Goal: Check status: Check status

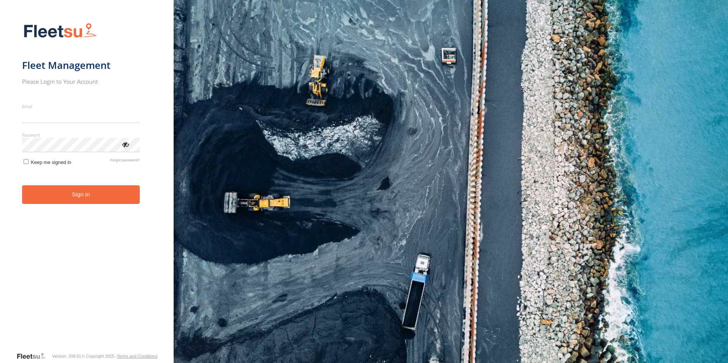
type input "**********"
click at [60, 203] on button "Sign in" at bounding box center [81, 194] width 118 height 19
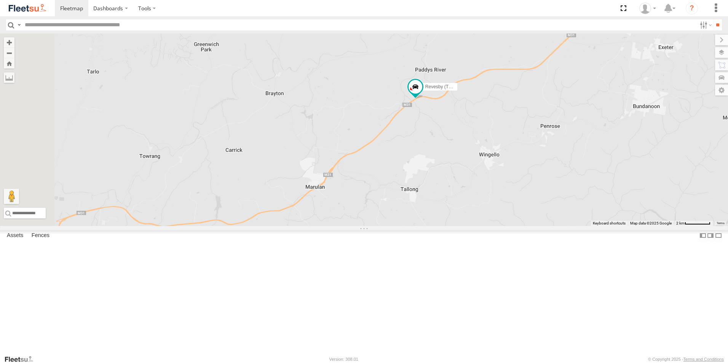
drag, startPoint x: 420, startPoint y: 282, endPoint x: 484, endPoint y: 229, distance: 83.3
click at [484, 226] on div "Rural (T08 - [PERSON_NAME]) Blacktown #2 (T05 - [PERSON_NAME]) Revesby (T07 - […" at bounding box center [364, 130] width 728 height 193
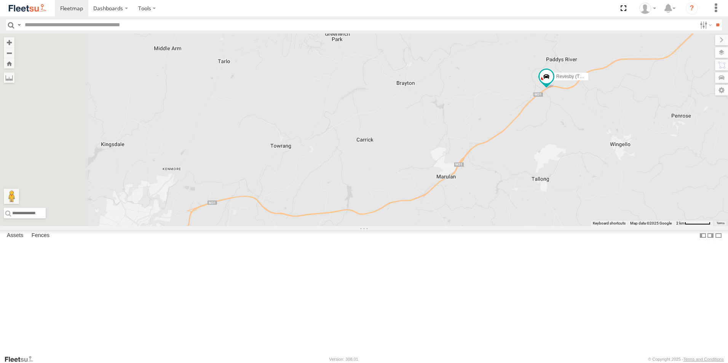
drag, startPoint x: 354, startPoint y: 308, endPoint x: 492, endPoint y: 286, distance: 140.0
click at [492, 226] on div "Rural (T08 - [PERSON_NAME]) Blacktown #2 (T05 - [PERSON_NAME]) Revesby (T07 - […" at bounding box center [364, 130] width 728 height 193
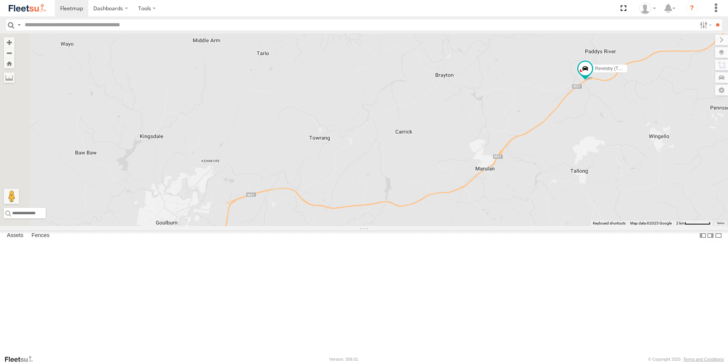
drag, startPoint x: 341, startPoint y: 288, endPoint x: 382, endPoint y: 280, distance: 41.5
click at [382, 226] on div "Rural (T08 - [PERSON_NAME]) Blacktown #2 (T05 - [PERSON_NAME]) Revesby (T07 - […" at bounding box center [364, 130] width 728 height 193
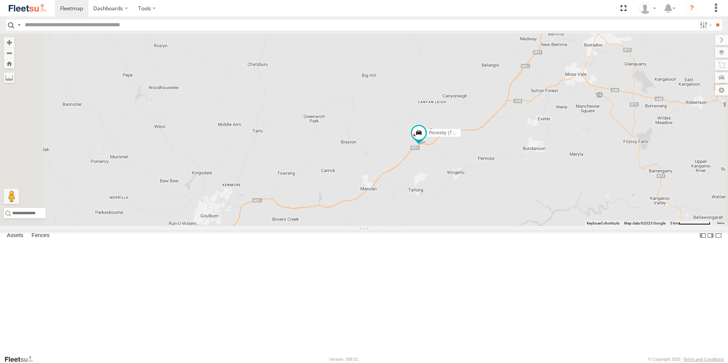
drag, startPoint x: 443, startPoint y: 177, endPoint x: 393, endPoint y: 226, distance: 69.8
click at [393, 226] on div "Rural (T08 - [PERSON_NAME]) Blacktown #2 (T05 - [PERSON_NAME]) Revesby (T07 - […" at bounding box center [364, 130] width 728 height 193
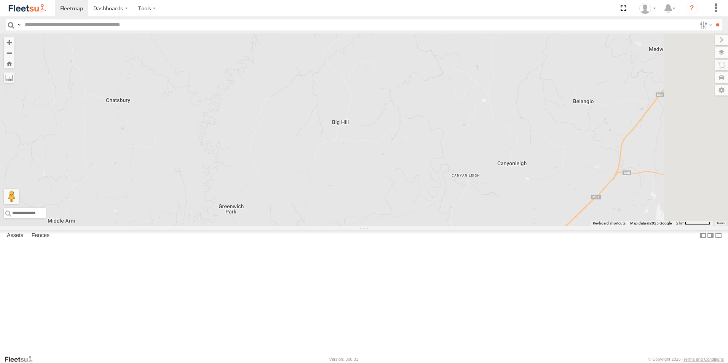
drag, startPoint x: 471, startPoint y: 153, endPoint x: 442, endPoint y: 233, distance: 85.1
click at [442, 226] on div "Rural (T08 - [PERSON_NAME]) Blacktown #2 (T05 - [PERSON_NAME]) Revesby (T07 - […" at bounding box center [364, 130] width 728 height 193
drag, startPoint x: 436, startPoint y: 188, endPoint x: 406, endPoint y: 222, distance: 44.8
click at [413, 219] on div "Rural (T08 - [PERSON_NAME]) Blacktown #2 (T05 - [PERSON_NAME]) Revesby (T07 - […" at bounding box center [364, 130] width 728 height 193
drag, startPoint x: 439, startPoint y: 161, endPoint x: 389, endPoint y: 253, distance: 104.5
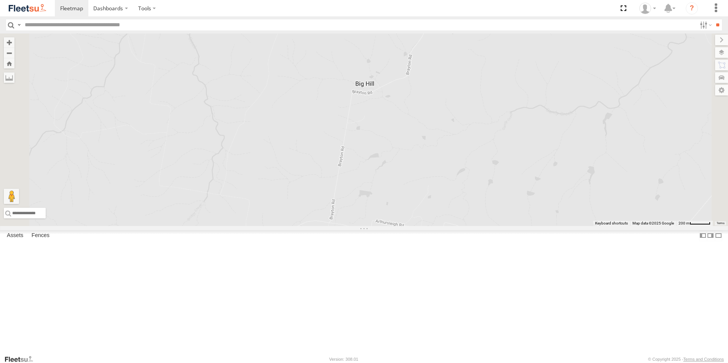
click at [394, 226] on div "Rural (T08 - [PERSON_NAME]) Blacktown #2 (T05 - [PERSON_NAME]) Revesby (T07 - […" at bounding box center [364, 130] width 728 height 193
drag, startPoint x: 398, startPoint y: 182, endPoint x: 390, endPoint y: 238, distance: 56.6
click at [390, 226] on div "Rural (T08 - [PERSON_NAME]) Blacktown #2 (T05 - [PERSON_NAME]) Revesby (T07 - […" at bounding box center [364, 130] width 728 height 193
drag, startPoint x: 393, startPoint y: 225, endPoint x: 391, endPoint y: 255, distance: 29.8
click at [391, 226] on div "Rural (T08 - [PERSON_NAME]) Blacktown #2 (T05 - [PERSON_NAME]) Revesby (T07 - […" at bounding box center [364, 130] width 728 height 193
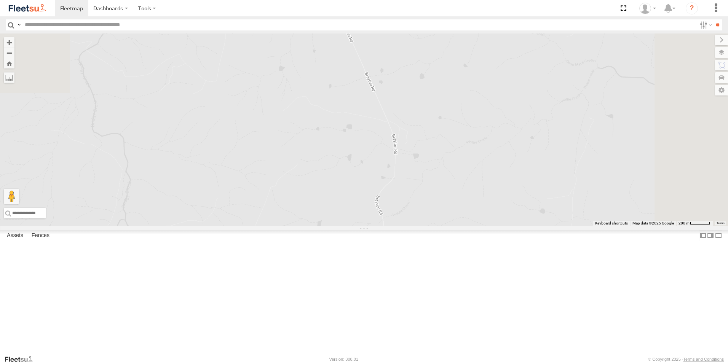
drag, startPoint x: 397, startPoint y: 206, endPoint x: 398, endPoint y: 256, distance: 49.5
click at [398, 226] on div "Rural (T08 - [PERSON_NAME]) Blacktown #2 (T05 - [PERSON_NAME]) Revesby (T07 - […" at bounding box center [364, 130] width 728 height 193
drag, startPoint x: 396, startPoint y: 220, endPoint x: 403, endPoint y: 272, distance: 53.0
click at [403, 226] on div "Rural (T08 - [PERSON_NAME]) Blacktown #2 (T05 - [PERSON_NAME]) Revesby (T07 - […" at bounding box center [364, 130] width 728 height 193
drag, startPoint x: 385, startPoint y: 296, endPoint x: 396, endPoint y: 202, distance: 94.7
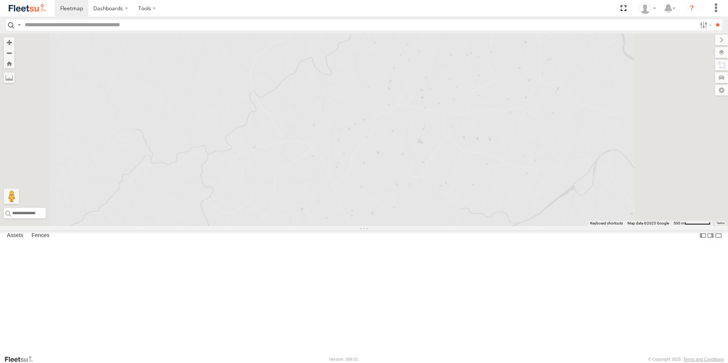
click at [395, 206] on div "Rural (T08 - [PERSON_NAME]) Blacktown #2 (T05 - [PERSON_NAME]) Revesby (T07 - […" at bounding box center [364, 130] width 728 height 193
drag, startPoint x: 393, startPoint y: 272, endPoint x: 403, endPoint y: 165, distance: 107.6
click at [404, 158] on div "Rural (T08 - [PERSON_NAME]) Blacktown #2 (T05 - [PERSON_NAME]) Revesby (T07 - […" at bounding box center [364, 130] width 728 height 193
drag, startPoint x: 313, startPoint y: 282, endPoint x: 374, endPoint y: 185, distance: 114.1
click at [372, 186] on div "Rural (T08 - [PERSON_NAME]) Blacktown #2 (T05 - [PERSON_NAME]) Revesby (T07 - […" at bounding box center [364, 130] width 728 height 193
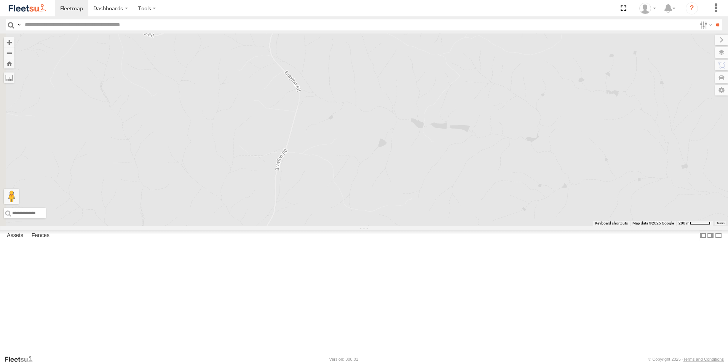
drag, startPoint x: 352, startPoint y: 235, endPoint x: 363, endPoint y: 165, distance: 70.6
click at [363, 165] on div "Rural (T08 - [PERSON_NAME]) Blacktown #2 (T05 - [PERSON_NAME]) Revesby (T07 - […" at bounding box center [364, 130] width 728 height 193
drag, startPoint x: 348, startPoint y: 243, endPoint x: 348, endPoint y: 163, distance: 80.0
click at [348, 163] on div "Rural (T08 - [PERSON_NAME]) Blacktown #2 (T05 - [PERSON_NAME]) Revesby (T07 - […" at bounding box center [364, 130] width 728 height 193
drag, startPoint x: 341, startPoint y: 241, endPoint x: 388, endPoint y: 156, distance: 97.8
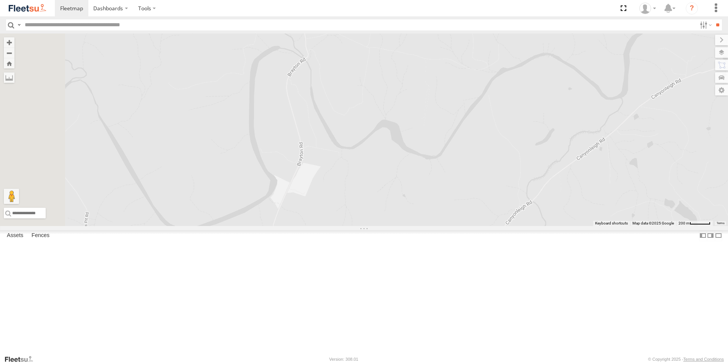
click at [388, 157] on div "Rural (T08 - [PERSON_NAME]) Blacktown #2 (T05 - [PERSON_NAME]) Revesby (T07 - […" at bounding box center [364, 130] width 728 height 193
drag, startPoint x: 363, startPoint y: 249, endPoint x: 354, endPoint y: 139, distance: 110.1
click at [354, 140] on div "Rural (T08 - [PERSON_NAME]) Blacktown #2 (T05 - [PERSON_NAME]) Revesby (T07 - […" at bounding box center [364, 130] width 728 height 193
drag, startPoint x: 410, startPoint y: 229, endPoint x: 318, endPoint y: 120, distance: 142.5
click at [321, 124] on div "Rural (T08 - [PERSON_NAME]) Blacktown #2 (T05 - [PERSON_NAME]) Revesby (T07 - […" at bounding box center [364, 130] width 728 height 193
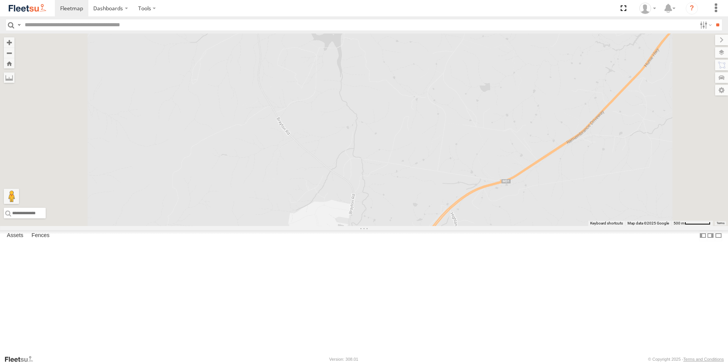
drag, startPoint x: 319, startPoint y: 231, endPoint x: 324, endPoint y: 128, distance: 103.3
click at [324, 128] on div "Rural (T08 - [PERSON_NAME]) Blacktown #2 (T05 - [PERSON_NAME]) Revesby (T07 - […" at bounding box center [364, 130] width 728 height 193
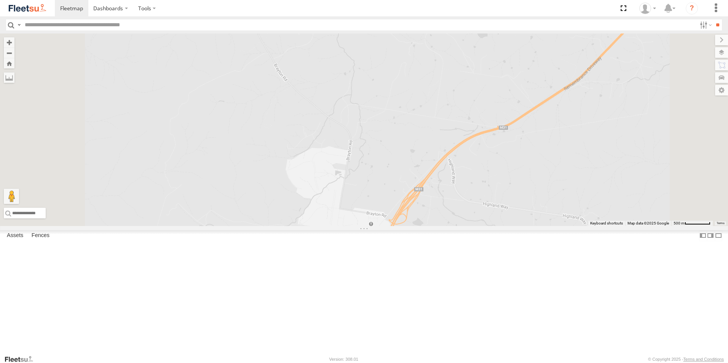
drag, startPoint x: 380, startPoint y: 225, endPoint x: 397, endPoint y: 193, distance: 36.1
click at [378, 162] on div "Rural (T08 - [PERSON_NAME]) Blacktown #2 (T05 - [PERSON_NAME]) Revesby (T07 - […" at bounding box center [364, 130] width 728 height 193
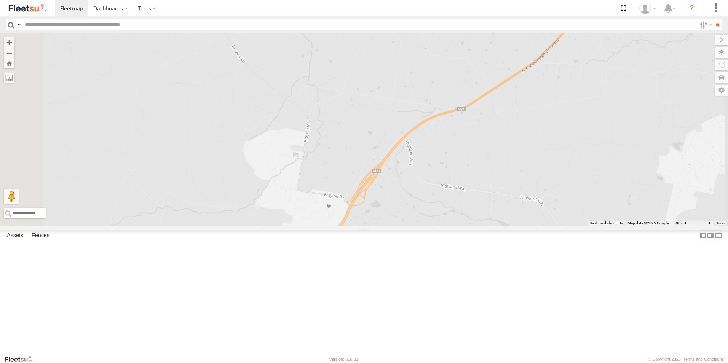
drag, startPoint x: 390, startPoint y: 160, endPoint x: 382, endPoint y: 283, distance: 123.2
click at [382, 226] on div "Rural (T08 - [PERSON_NAME]) Blacktown #2 (T05 - [PERSON_NAME]) Revesby (T07 - […" at bounding box center [364, 130] width 728 height 193
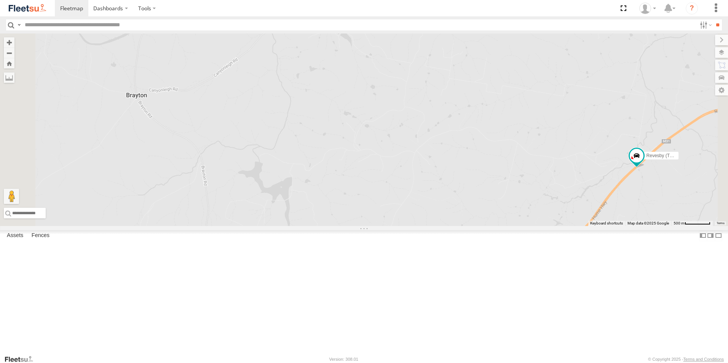
drag, startPoint x: 395, startPoint y: 178, endPoint x: 414, endPoint y: 245, distance: 69.2
click at [425, 226] on div "Rural (T08 - [PERSON_NAME]) Blacktown #2 (T05 - [PERSON_NAME]) Revesby (T07 - […" at bounding box center [364, 130] width 728 height 193
drag, startPoint x: 329, startPoint y: 210, endPoint x: 312, endPoint y: 279, distance: 71.1
click at [312, 226] on div "Rural (T08 - [PERSON_NAME]) Blacktown #2 (T05 - [PERSON_NAME]) Revesby (T07 - […" at bounding box center [364, 130] width 728 height 193
drag, startPoint x: 326, startPoint y: 185, endPoint x: 491, endPoint y: 195, distance: 165.2
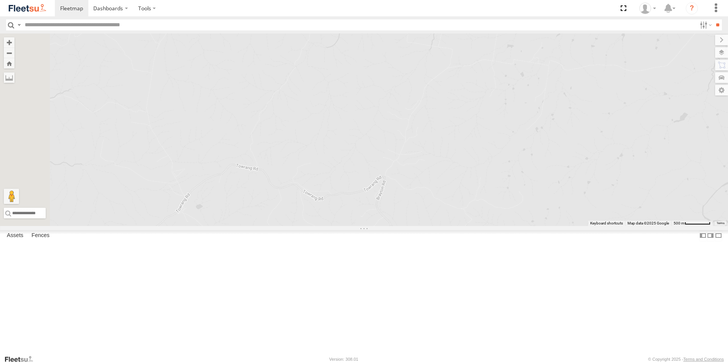
click at [491, 195] on div "Rural (T08 - [PERSON_NAME]) Blacktown #2 (T05 - [PERSON_NAME]) Revesby (T07 - […" at bounding box center [364, 130] width 728 height 193
drag, startPoint x: 510, startPoint y: 207, endPoint x: 459, endPoint y: 281, distance: 89.8
click at [459, 226] on div "Rural (T08 - [PERSON_NAME]) Blacktown #2 (T05 - [PERSON_NAME]) Revesby (T07 - […" at bounding box center [364, 130] width 728 height 193
drag, startPoint x: 515, startPoint y: 177, endPoint x: 469, endPoint y: 244, distance: 81.0
click at [470, 226] on div "Rural (T08 - [PERSON_NAME]) Blacktown #2 (T05 - [PERSON_NAME]) Revesby (T07 - […" at bounding box center [364, 130] width 728 height 193
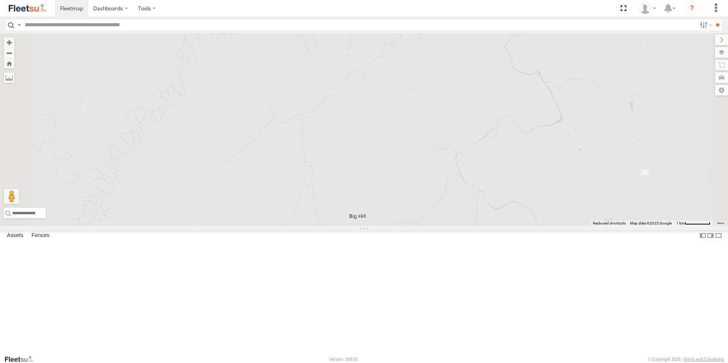
drag, startPoint x: 472, startPoint y: 195, endPoint x: 452, endPoint y: 262, distance: 69.4
click at [452, 226] on div "Rural (T08 - [PERSON_NAME]) Blacktown #2 (T05 - [PERSON_NAME]) Revesby (T07 - […" at bounding box center [364, 130] width 728 height 193
drag, startPoint x: 454, startPoint y: 243, endPoint x: 424, endPoint y: 298, distance: 62.7
click at [425, 226] on div "Rural (T08 - [PERSON_NAME]) Blacktown #2 (T05 - [PERSON_NAME]) Revesby (T07 - […" at bounding box center [364, 130] width 728 height 193
drag, startPoint x: 465, startPoint y: 230, endPoint x: 443, endPoint y: 305, distance: 77.7
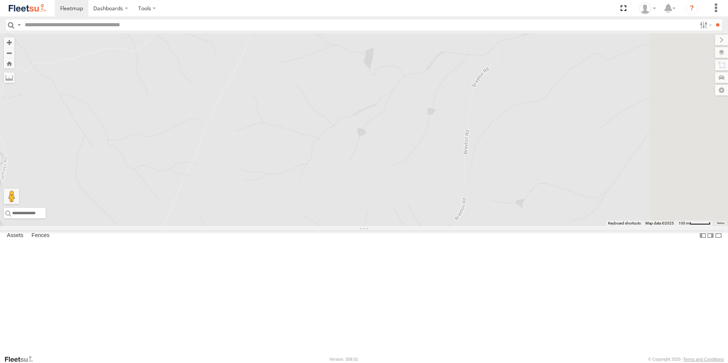
click at [443, 226] on div "Rural (T08 - [PERSON_NAME]) Blacktown #2 (T05 - [PERSON_NAME]) Revesby (T07 - […" at bounding box center [364, 130] width 728 height 193
drag
click at [451, 226] on div "Rural (T08 - [PERSON_NAME]) Blacktown #2 (T05 - [PERSON_NAME]) Revesby (T07 - […" at bounding box center [364, 130] width 728 height 193
click at [475, 226] on div "Rural (T08 - [PERSON_NAME]) Blacktown #2 (T05 - [PERSON_NAME]) Revesby (T07 - […" at bounding box center [364, 130] width 728 height 193
click at [487, 226] on div "Rural (T08 - [PERSON_NAME]) Blacktown #2 (T05 - [PERSON_NAME]) Revesby (T07 - […" at bounding box center [364, 130] width 728 height 193
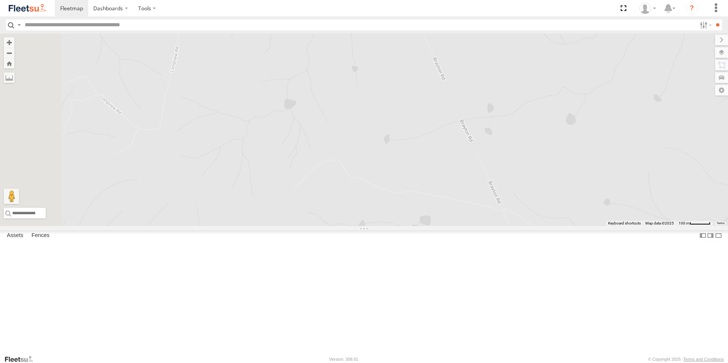
click at [490, 226] on div "Rural (T08 - [PERSON_NAME]) Blacktown #2 (T05 - [PERSON_NAME]) Revesby (T07 - […" at bounding box center [364, 130] width 728 height 193
click at [521, 226] on div "Rural (T08 - [PERSON_NAME]) Blacktown #2 (T05 - [PERSON_NAME]) Revesby (T07 - […" at bounding box center [364, 130] width 728 height 193
click at [519, 226] on div "Rural (T08 - [PERSON_NAME]) Blacktown #2 (T05 - [PERSON_NAME]) Revesby (T07 - […" at bounding box center [364, 130] width 728 height 193
click at [531, 226] on div "Rural (T08 - [PERSON_NAME]) Blacktown #2 (T05 - [PERSON_NAME]) Revesby (T07 - […" at bounding box center [364, 130] width 728 height 193
click at [536, 226] on div "Rural (T08 - [PERSON_NAME]) Blacktown #2 (T05 - [PERSON_NAME]) Revesby (T07 - […" at bounding box center [364, 130] width 728 height 193
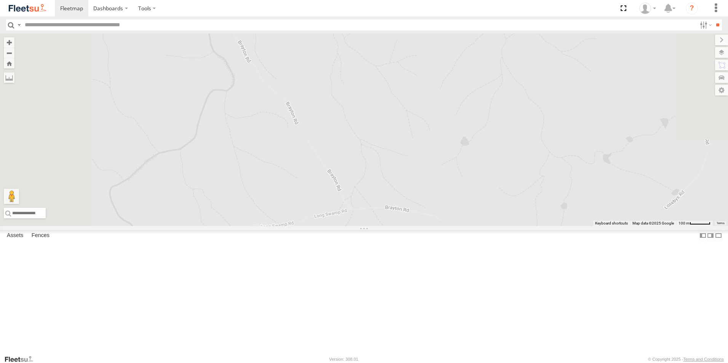
click at [508, 226] on div "Rural (T08 - [PERSON_NAME]) Blacktown #2 (T05 - [PERSON_NAME]) Revesby (T07 - […" at bounding box center [364, 130] width 728 height 193
click at [487, 226] on div "Rural (T08 - [PERSON_NAME]) Blacktown #2 (T05 - [PERSON_NAME]) Revesby (T07 - […" at bounding box center [364, 130] width 728 height 193
click at [446, 226] on div "Rural (T08 - [PERSON_NAME]) Blacktown #2 (T05 - [PERSON_NAME]) Revesby (T07 - […" at bounding box center [364, 130] width 728 height 193
click at [462, 226] on div "Rural (T08 - [PERSON_NAME]) Blacktown #2 (T05 - [PERSON_NAME]) Revesby (T07 - […" at bounding box center [364, 130] width 728 height 193
click at [490, 226] on div "Rural (T08 - [PERSON_NAME]) Blacktown #2 (T05 - [PERSON_NAME]) Revesby (T07 - […" at bounding box center [364, 130] width 728 height 193
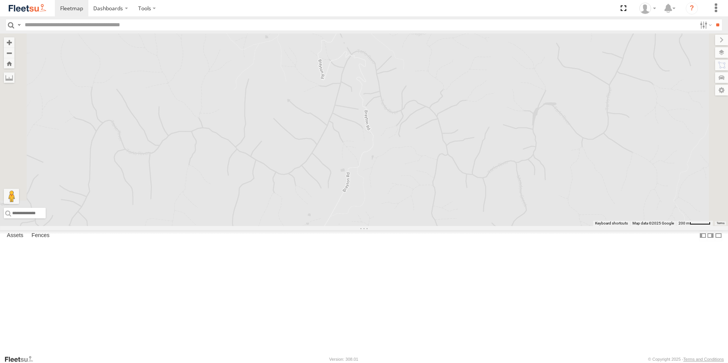
click at [481, 226] on div "Rural (T08 - [PERSON_NAME]) Blacktown #2 (T05 - [PERSON_NAME]) Revesby (T07 - […" at bounding box center [364, 130] width 728 height 193
click at [514, 222] on div "Rural (T08 - [PERSON_NAME]) Blacktown #2 (T05 - [PERSON_NAME]) Revesby (T07 - […" at bounding box center [364, 130] width 728 height 193
click at [482, 226] on div "Rural (T08 - [PERSON_NAME]) Blacktown #2 (T05 - [PERSON_NAME]) Revesby (T07 - […" at bounding box center [364, 130] width 728 height 193
click at [513, 226] on div "Rural (T08 - [PERSON_NAME]) Blacktown #2 (T05 - [PERSON_NAME]) Revesby (T07 - […" at bounding box center [364, 130] width 728 height 193
click at [460, 226] on div "Rural (T08 - [PERSON_NAME]) Blacktown #2 (T05 - [PERSON_NAME]) Revesby (T07 - […" at bounding box center [364, 130] width 728 height 193
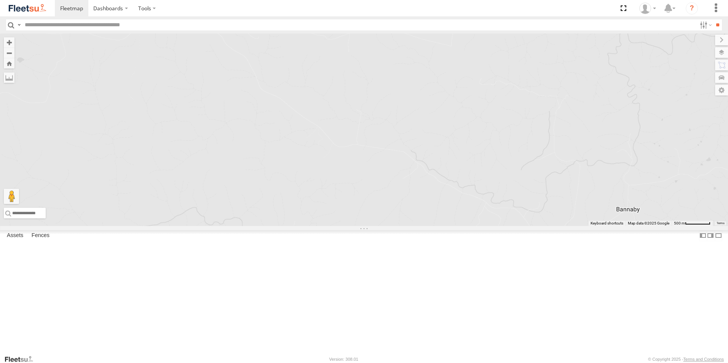
click at [353, 226] on div "Rural (T08 - [PERSON_NAME]) Blacktown #2 (T05 - [PERSON_NAME]) Revesby (T07 - […" at bounding box center [364, 130] width 728 height 193
click at [393, 226] on div "Rural (T08 - [PERSON_NAME]) Blacktown #2 (T05 - [PERSON_NAME]) Revesby (T07 - […" at bounding box center [364, 130] width 728 height 193
click at [297, 220] on div "Rural (T08 - [PERSON_NAME]) Blacktown #2 (T05 - [PERSON_NAME]) Revesby (T07 - […" at bounding box center [364, 130] width 728 height 193
click at [312, 226] on div "Rural (T08 - [PERSON_NAME]) Blacktown #2 (T05 - [PERSON_NAME]) Revesby (T07 - […" at bounding box center [364, 130] width 728 height 193
click at [275, 226] on div "Rural (T08 - [PERSON_NAME]) Blacktown #2 (T05 - [PERSON_NAME]) Revesby (T07 - […" at bounding box center [364, 130] width 728 height 193
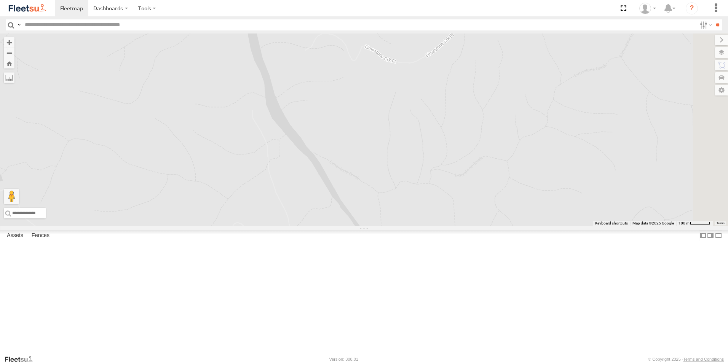
click at [256, 226] on div "Rural (T08 - [PERSON_NAME]) Blacktown #2 (T05 - [PERSON_NAME]) Revesby (T07 - […" at bounding box center [364, 130] width 728 height 193
click at [441, 226] on div "Rural (T08 - [PERSON_NAME]) Blacktown #2 (T05 - [PERSON_NAME]) Revesby (T07 - […" at bounding box center [364, 130] width 728 height 193
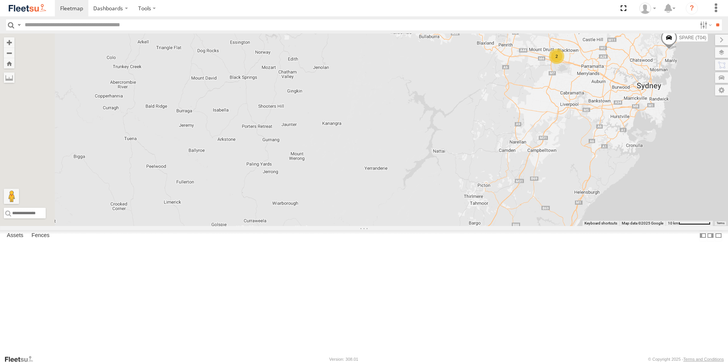
click at [375, 226] on div "Rural (T08 - [PERSON_NAME]) Blacktown #2 (T05 - [PERSON_NAME]) Revesby (T07 - […" at bounding box center [364, 130] width 728 height 193
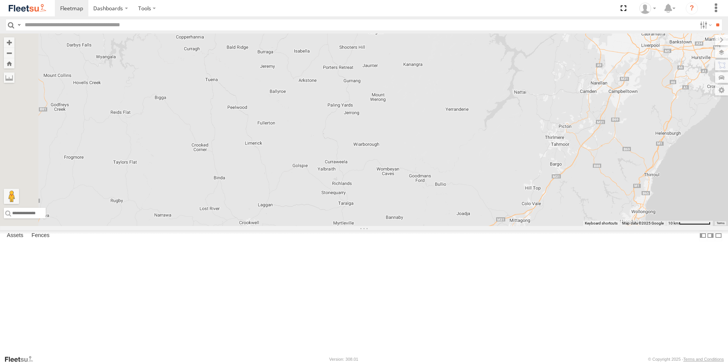
drag, startPoint x: 364, startPoint y: 224, endPoint x: 446, endPoint y: 159, distance: 103.8
click at [446, 159] on div "Rural (T08 - [PERSON_NAME]) Blacktown #2 (T05 - [PERSON_NAME]) Revesby (T07 - […" at bounding box center [364, 130] width 728 height 193
